Goal: Information Seeking & Learning: Learn about a topic

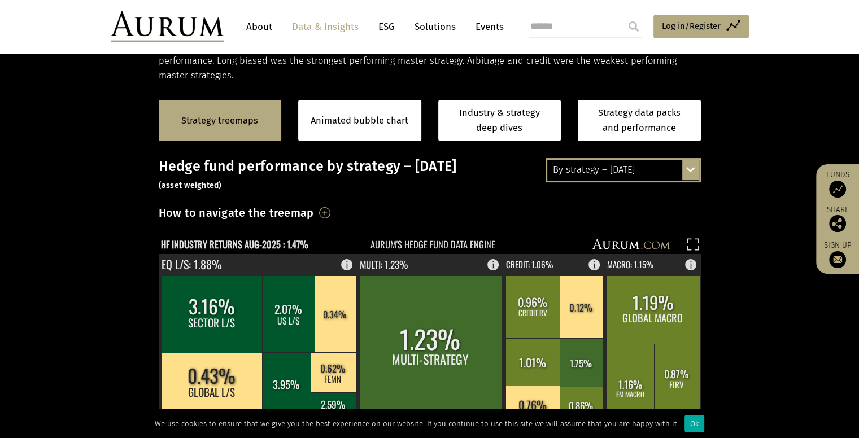
scroll to position [212, 0]
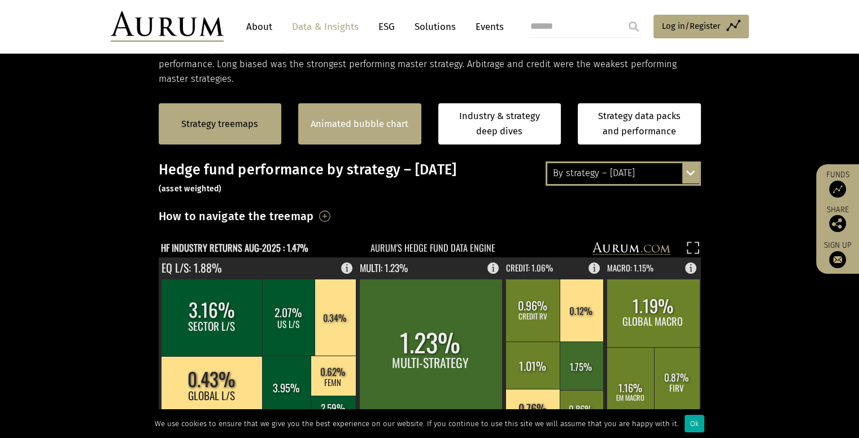
click at [386, 129] on link "Animated bubble chart" at bounding box center [360, 124] width 98 height 15
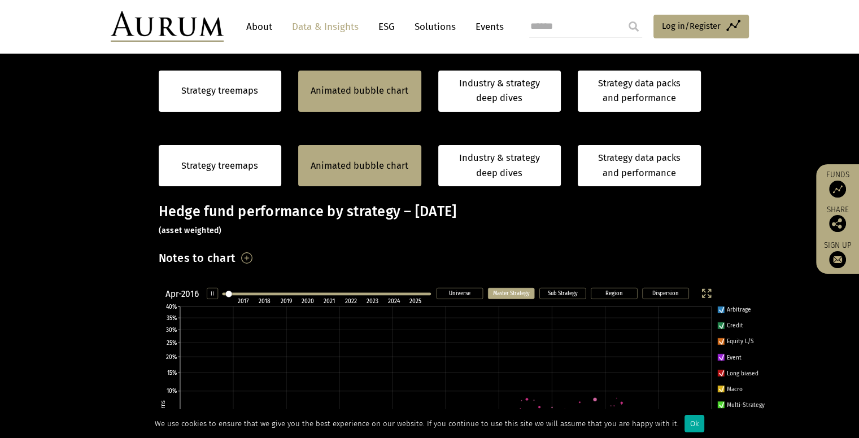
scroll to position [328, 0]
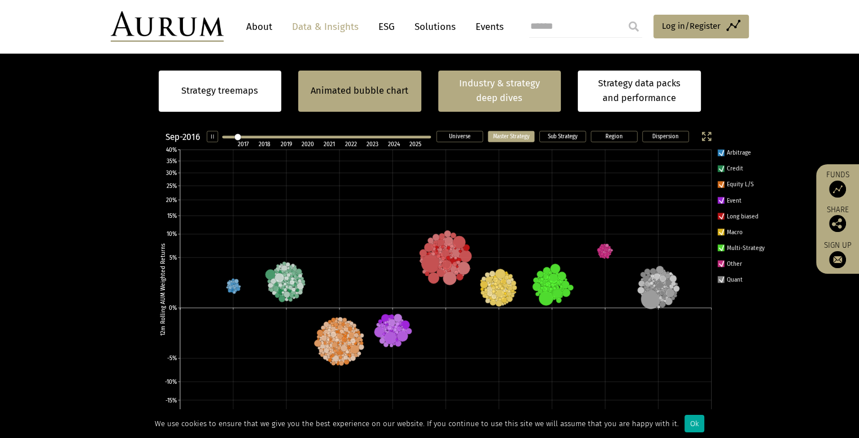
click at [478, 82] on link "Industry & strategy deep dives" at bounding box center [499, 91] width 123 height 41
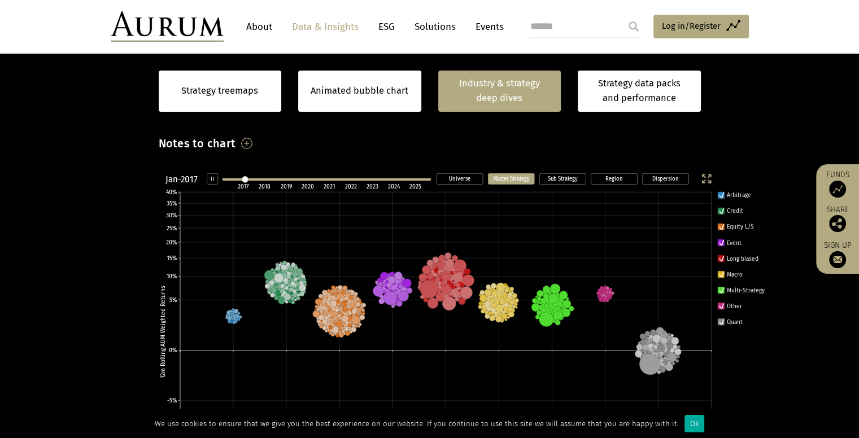
scroll to position [300, 0]
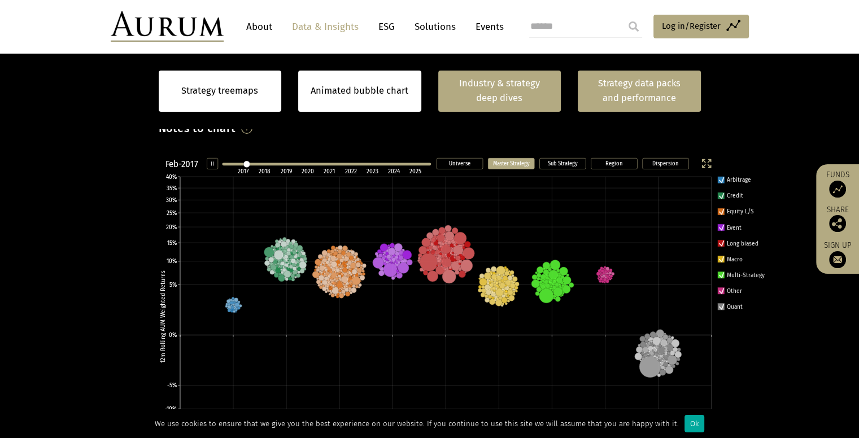
click at [608, 94] on link "Strategy data packs and performance" at bounding box center [639, 91] width 123 height 41
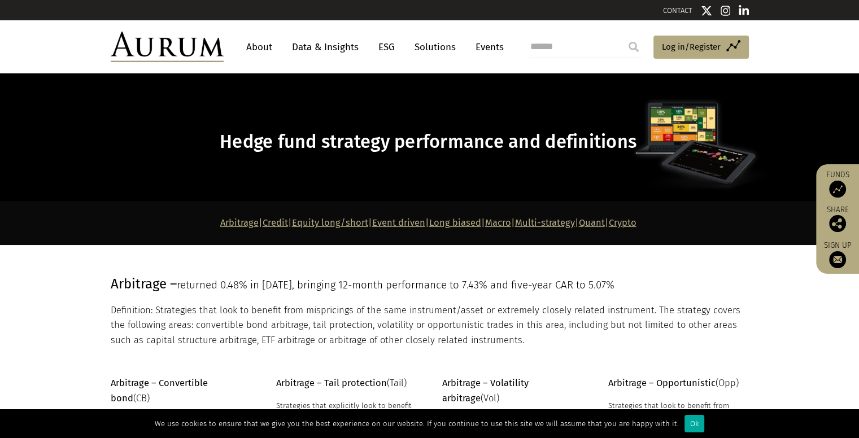
click at [314, 226] on link "Equity long/short" at bounding box center [330, 222] width 76 height 11
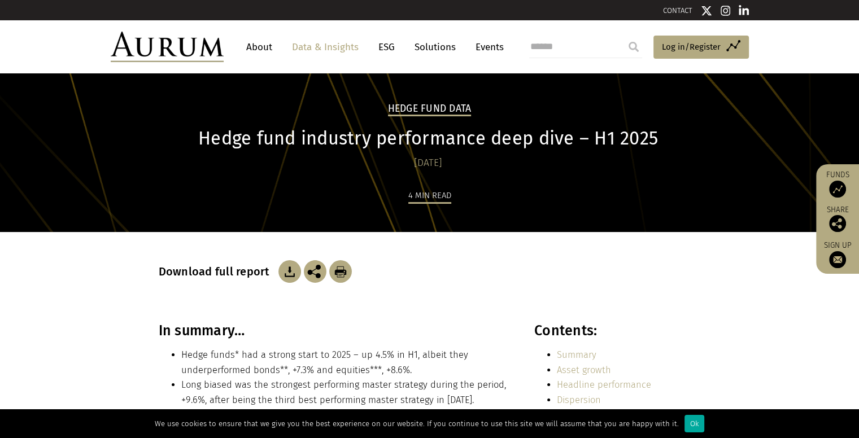
click at [289, 274] on img at bounding box center [289, 271] width 23 height 23
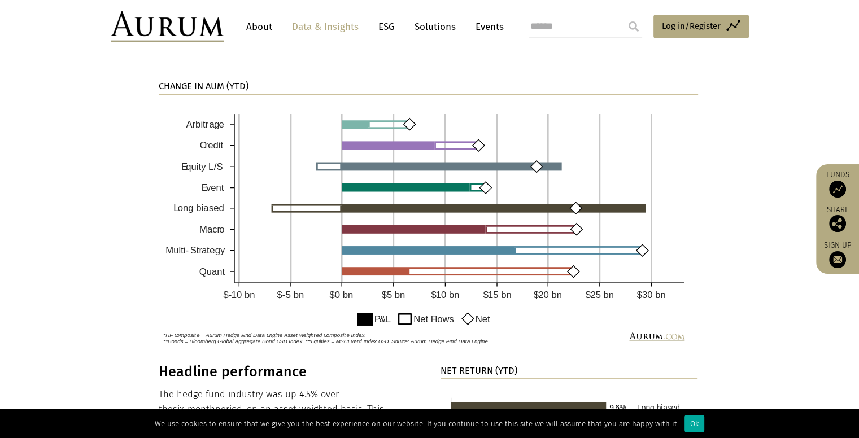
scroll to position [850, 0]
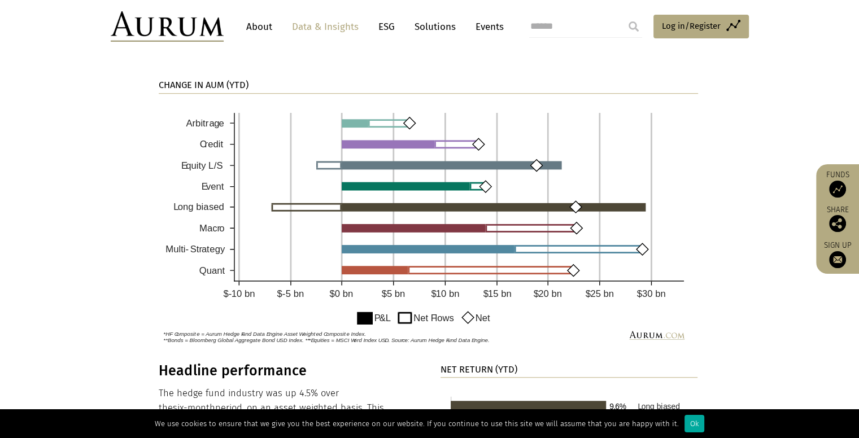
click at [409, 321] on img at bounding box center [428, 225] width 539 height 246
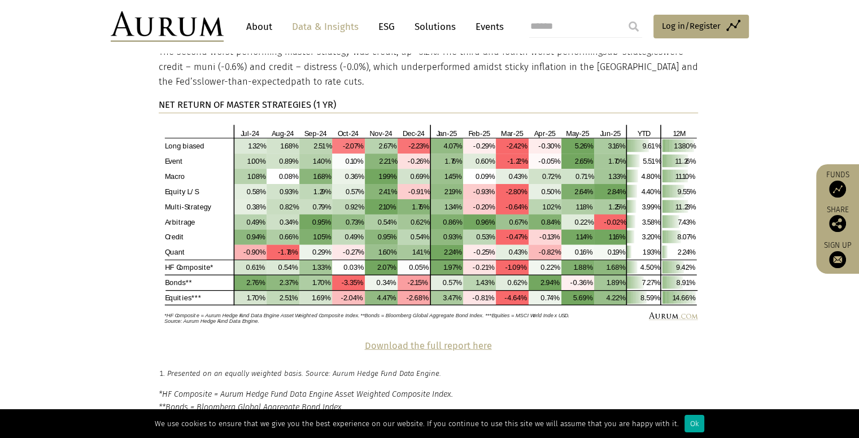
scroll to position [2373, 0]
